Goal: Transaction & Acquisition: Purchase product/service

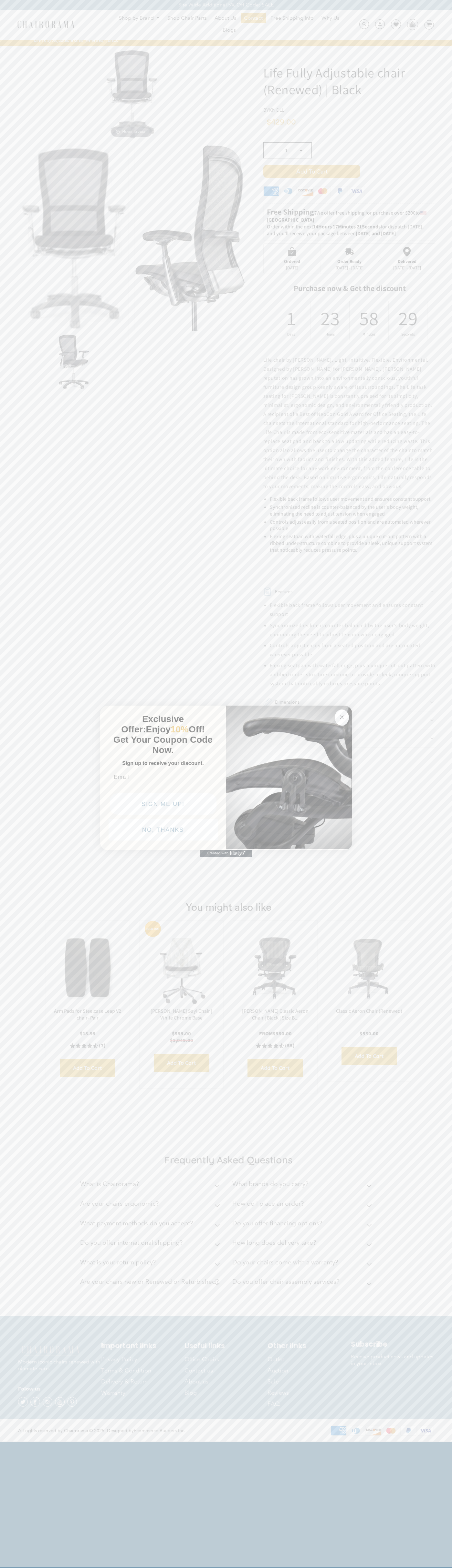
click at [163, 831] on button "NO, THANKS" at bounding box center [163, 830] width 109 height 21
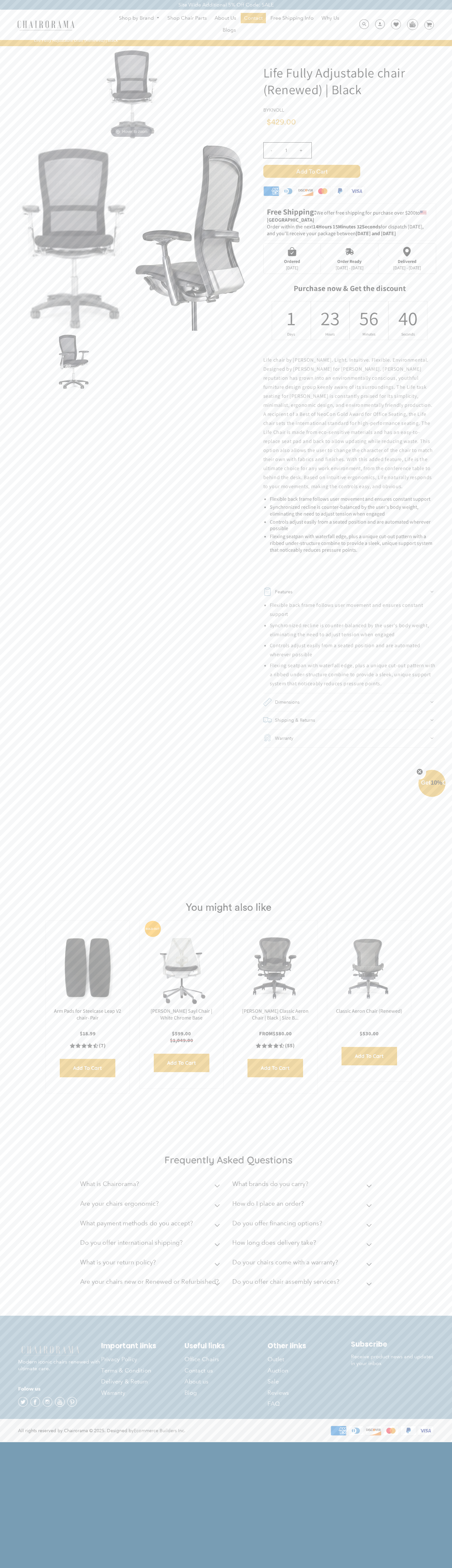
click at [311, 171] on span "Add to Cart" at bounding box center [311, 171] width 97 height 13
click at [394, 25] on icon at bounding box center [396, 24] width 5 height 5
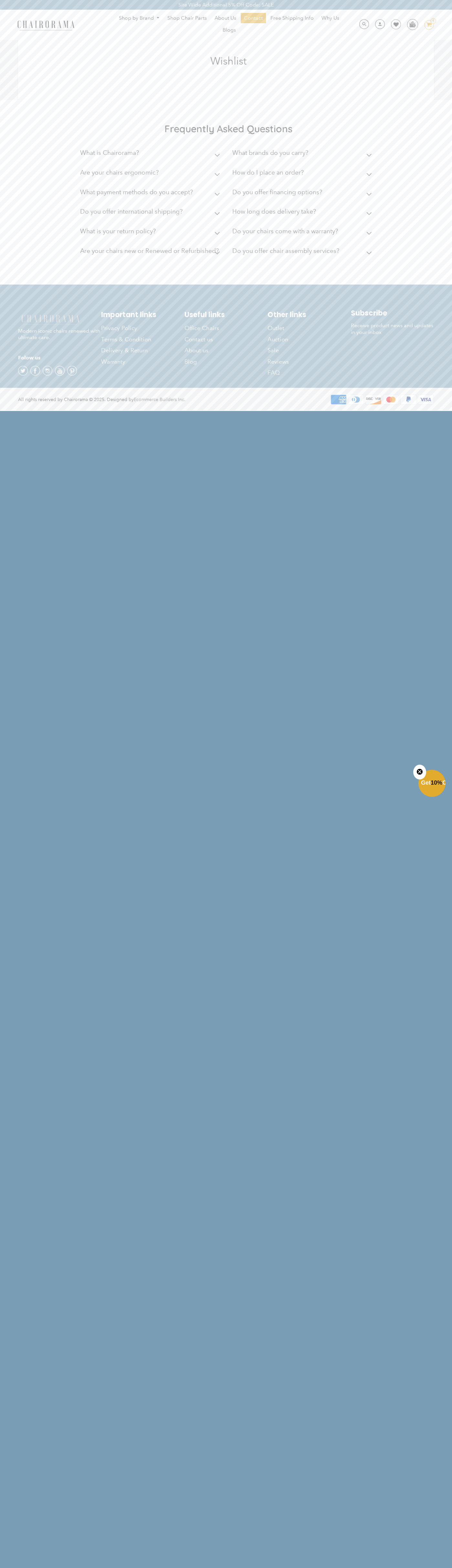
click at [135, 21] on link "Shop by Brand" at bounding box center [139, 18] width 47 height 10
click at [447, 760] on div at bounding box center [226, 784] width 452 height 1568
click at [413, 410] on html "Site Wide Additional 5% Off Code: SALE Site Wide Additional 5% Off Code: SALE S…" at bounding box center [226, 205] width 452 height 410
click at [2, 410] on html "Site Wide Additional 5% Off Code: SALE Site Wide Additional 5% Off Code: SALE S…" at bounding box center [226, 205] width 452 height 410
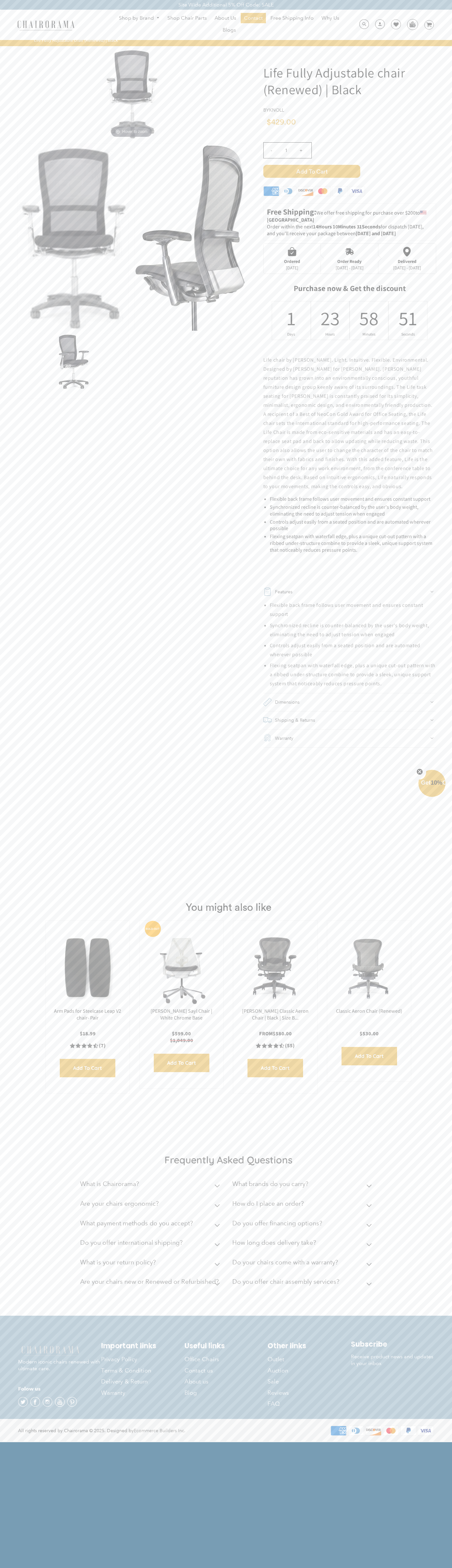
click at [350, 158] on div "- 1 +" at bounding box center [350, 152] width 173 height 26
click at [271, 192] on icon at bounding box center [271, 191] width 15 height 9
click at [311, 171] on span "Add to Cart" at bounding box center [311, 171] width 97 height 13
click at [350, 259] on div "Order Ready" at bounding box center [350, 261] width 28 height 5
click at [291, 320] on div "1" at bounding box center [291, 318] width 9 height 25
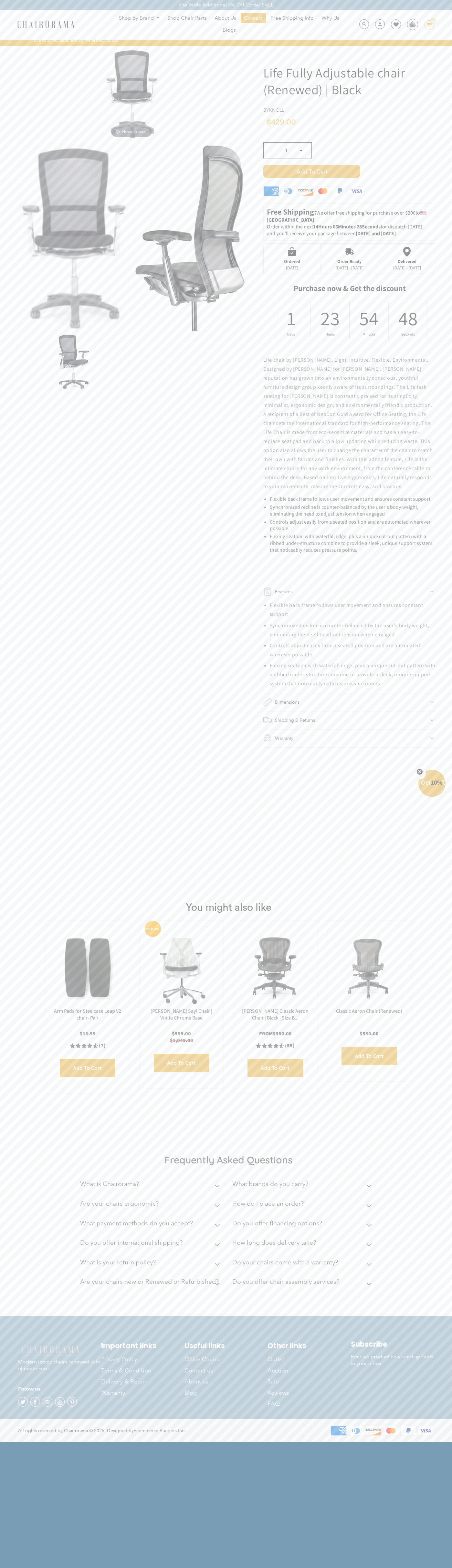
click at [311, 171] on span "Add to Cart" at bounding box center [311, 171] width 97 height 13
click at [412, 24] on img at bounding box center [412, 24] width 10 height 10
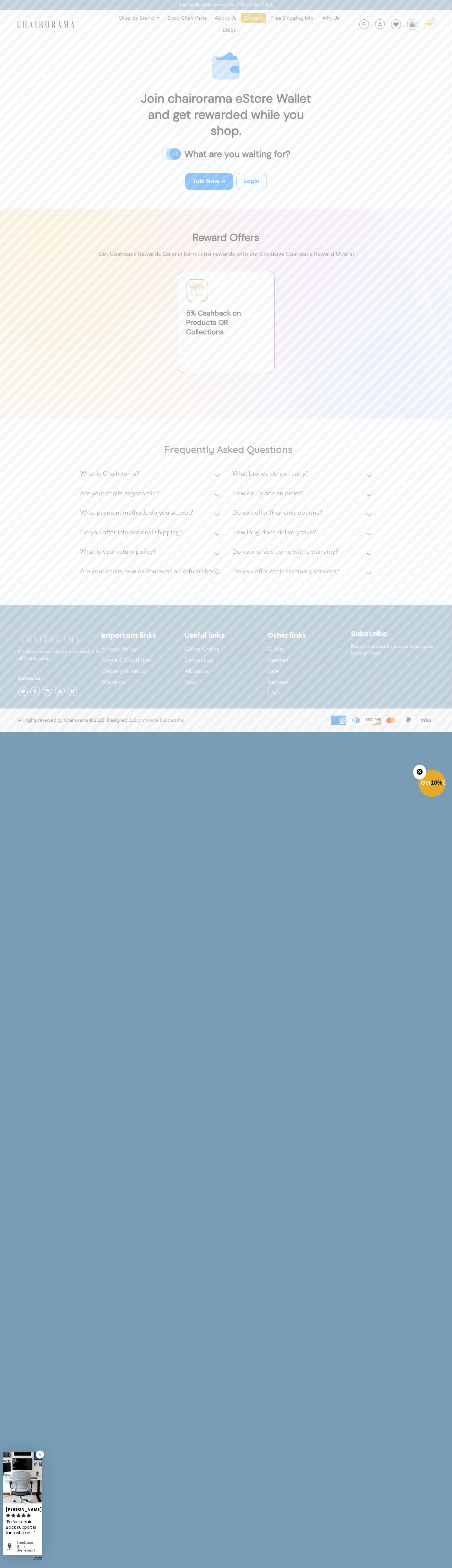
click at [6, 32] on div "Shop by Brand [GEOGRAPHIC_DATA] [PERSON_NAME] Steelcase [PERSON_NAME] Human Sca…" at bounding box center [226, 25] width 452 height 30
click at [448, 731] on html "Site Wide Additional 5% Off Code: SALE Site Wide Additional 5% Off Code: SALE S…" at bounding box center [226, 365] width 452 height 731
click at [200, 731] on html "Site Wide Additional 5% Off Code: SALE Site Wide Additional 5% Off Code: SALE S…" at bounding box center [226, 365] width 452 height 731
click at [26, 365] on img at bounding box center [226, 313] width 452 height 210
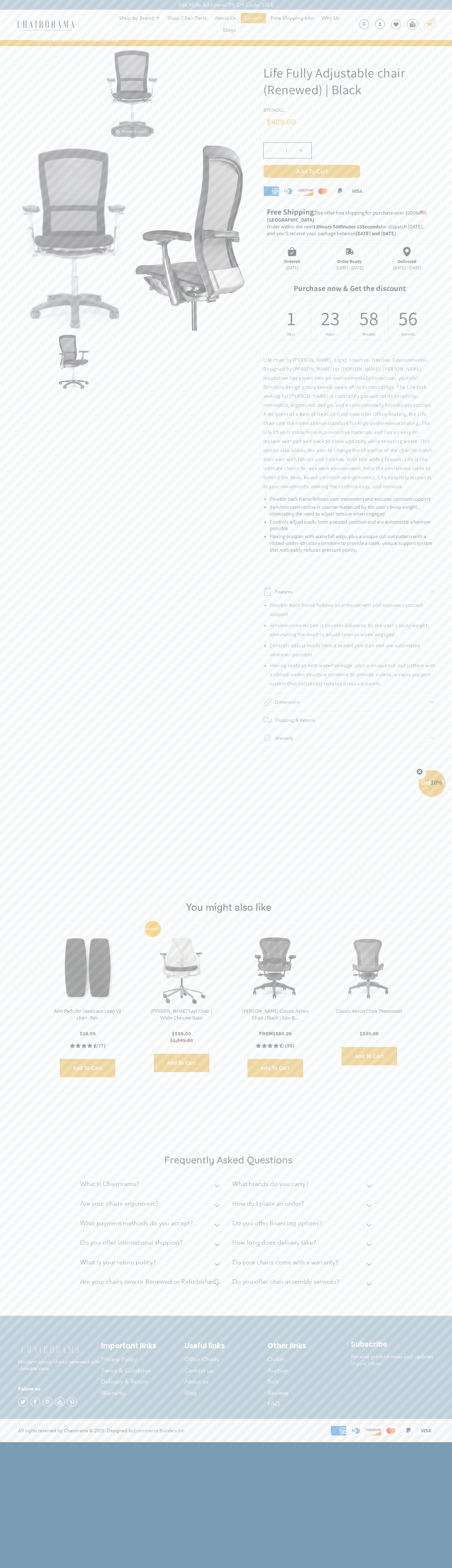
click at [420, 772] on icon "Close teaser" at bounding box center [419, 772] width 2 height 2
